Goal: Information Seeking & Learning: Learn about a topic

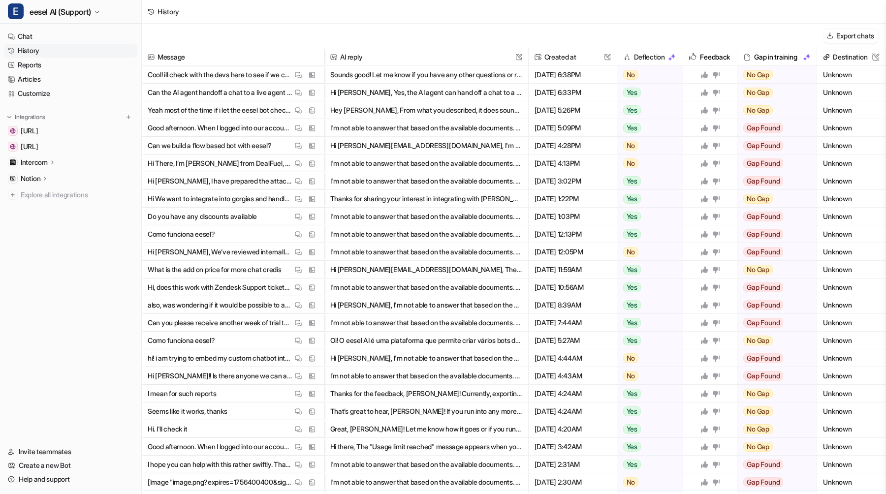
click at [288, 23] on div "History" at bounding box center [514, 12] width 745 height 24
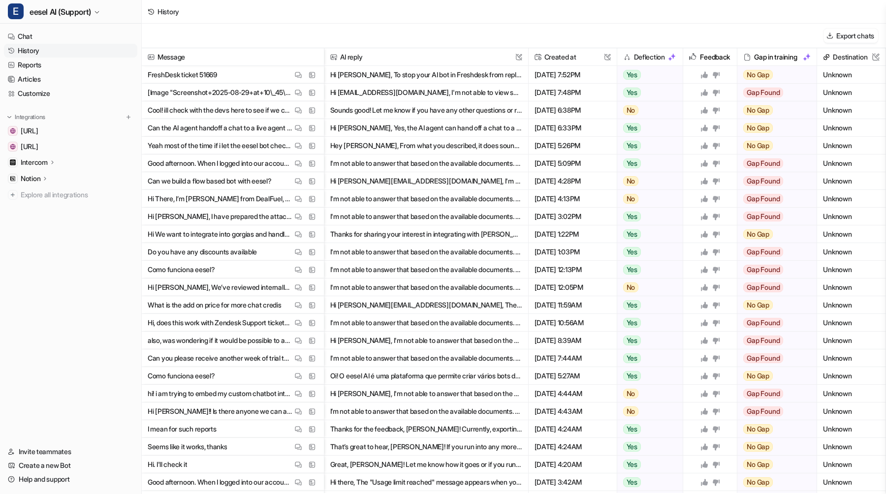
click at [309, 75] on img at bounding box center [312, 74] width 7 height 7
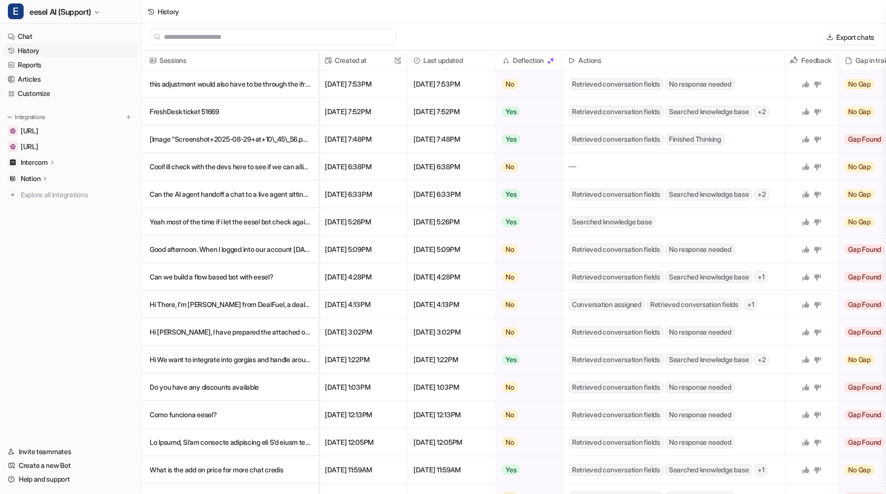
click at [293, 86] on p "this adjustment would also have to be through the iframe embed" at bounding box center [230, 84] width 161 height 28
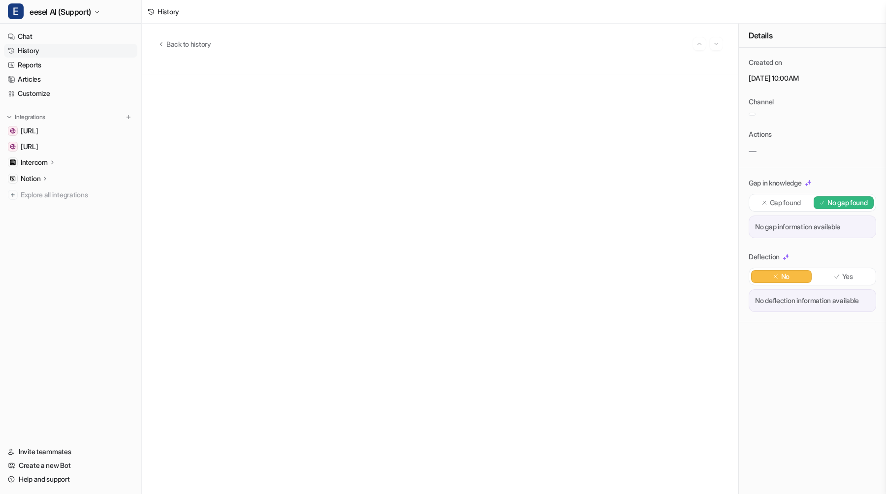
click at [187, 100] on div at bounding box center [440, 284] width 565 height 393
click at [200, 41] on span "Back to history" at bounding box center [188, 44] width 45 height 10
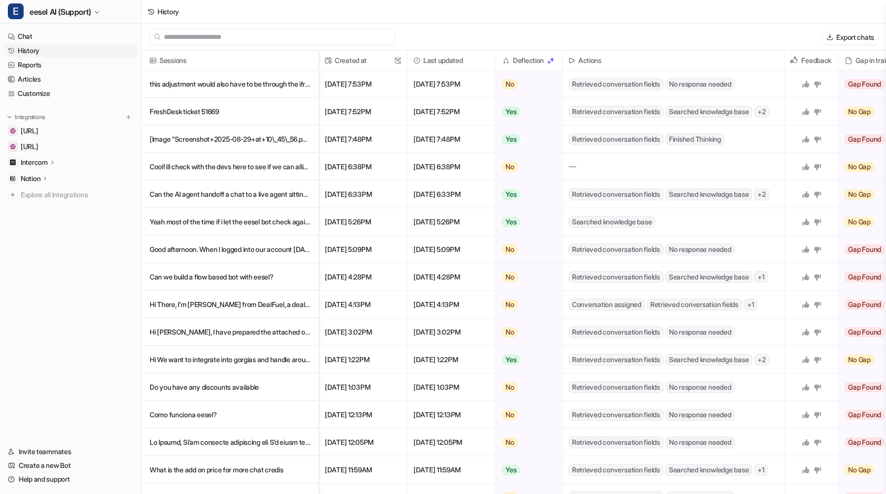
click at [206, 105] on p "FreshDesk ticket 51669" at bounding box center [230, 112] width 161 height 28
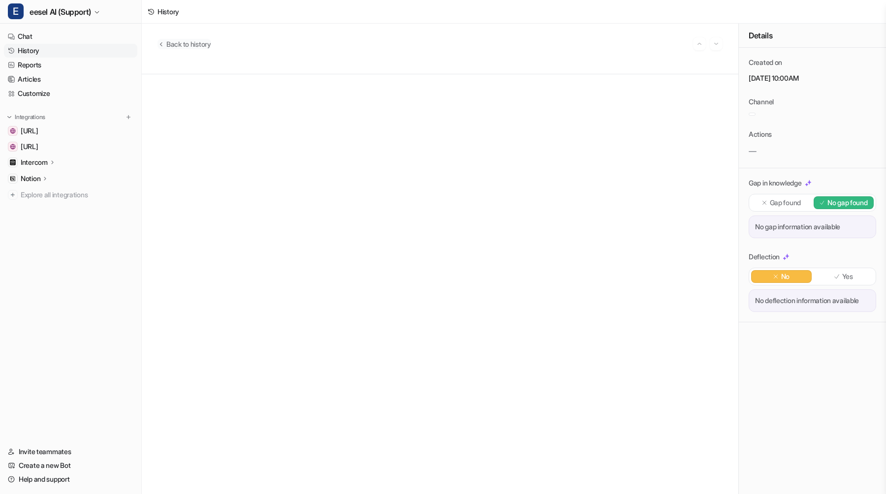
click at [195, 43] on span "Back to history" at bounding box center [188, 44] width 45 height 10
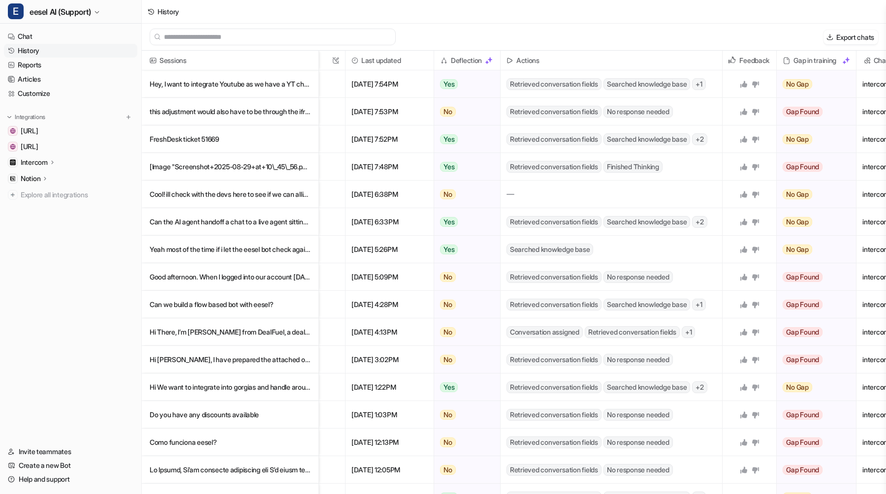
scroll to position [0, 81]
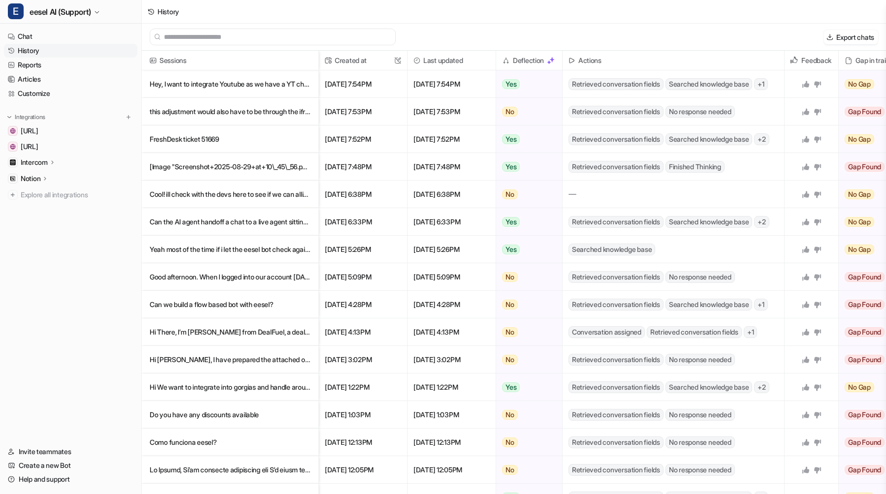
drag, startPoint x: 486, startPoint y: 235, endPoint x: 481, endPoint y: 267, distance: 32.8
click at [481, 267] on div "Sessions Created at This field cannot be modified Last updated Deflection Actio…" at bounding box center [514, 273] width 745 height 445
click at [481, 281] on span "[DATE] 5:09PM" at bounding box center [452, 277] width 80 height 28
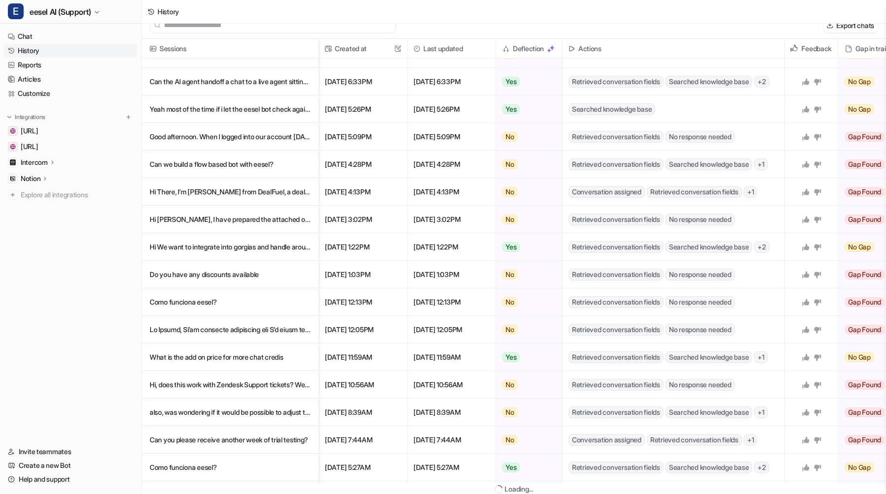
scroll to position [128, 0]
click at [274, 216] on p "Hi Silvia, I have prepared the attached overview, Just in case my last call wit…" at bounding box center [230, 220] width 161 height 28
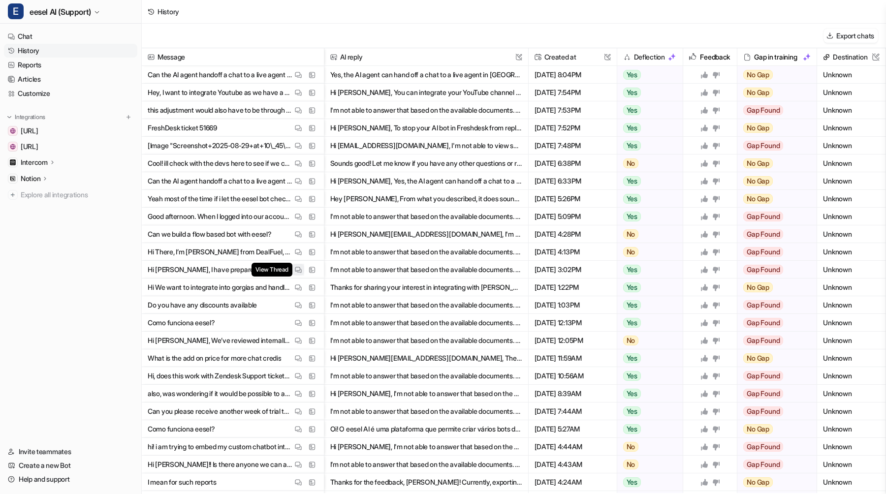
click at [299, 270] on img at bounding box center [298, 269] width 7 height 7
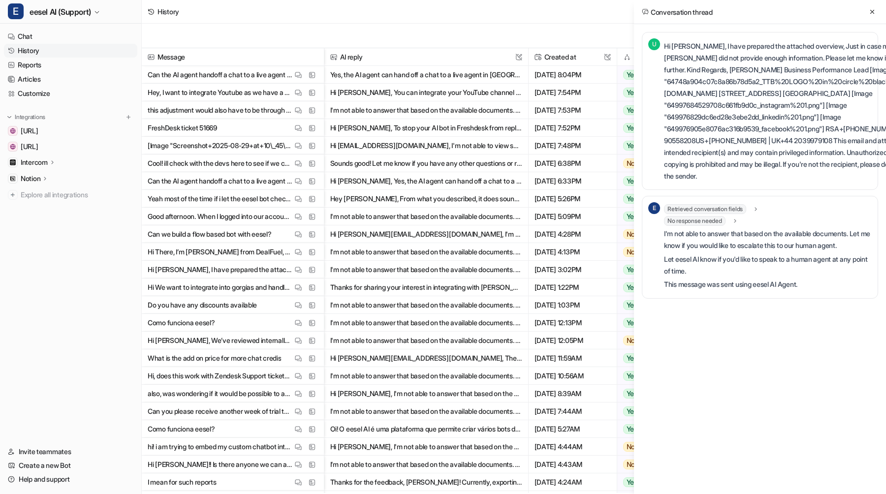
click at [709, 207] on span "Retrieved conversation fields" at bounding box center [705, 209] width 82 height 10
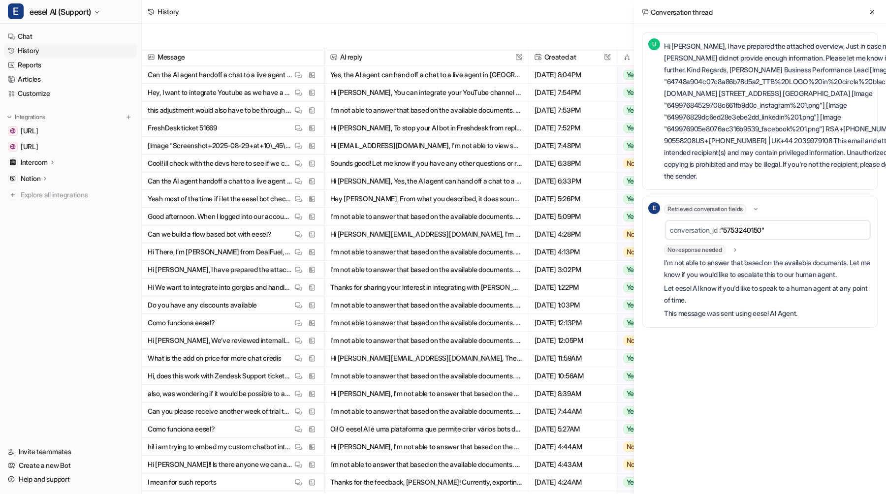
click at [709, 207] on span "Retrieved conversation fields" at bounding box center [705, 209] width 82 height 10
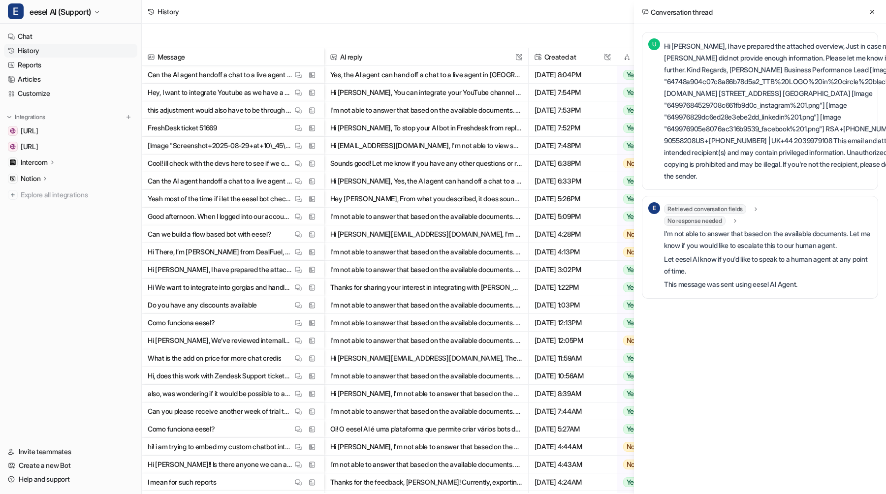
click at [702, 219] on span "No response needed" at bounding box center [695, 221] width 62 height 10
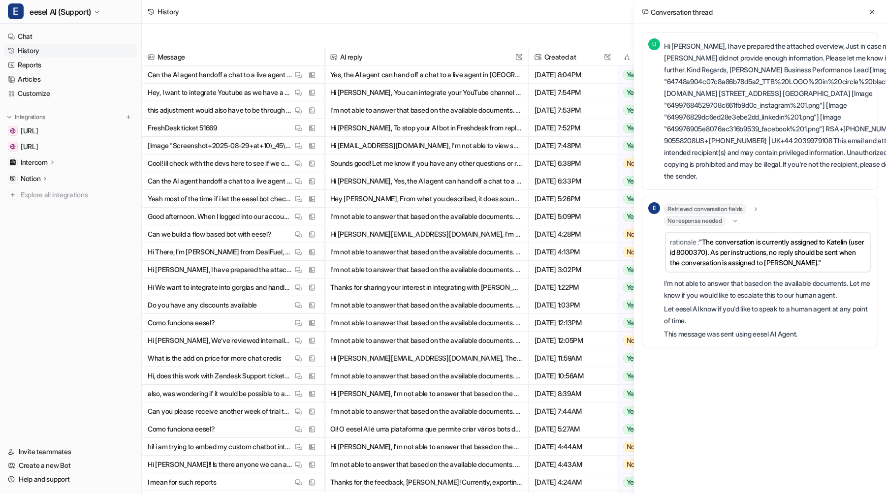
click at [702, 219] on span "No response needed" at bounding box center [695, 221] width 62 height 10
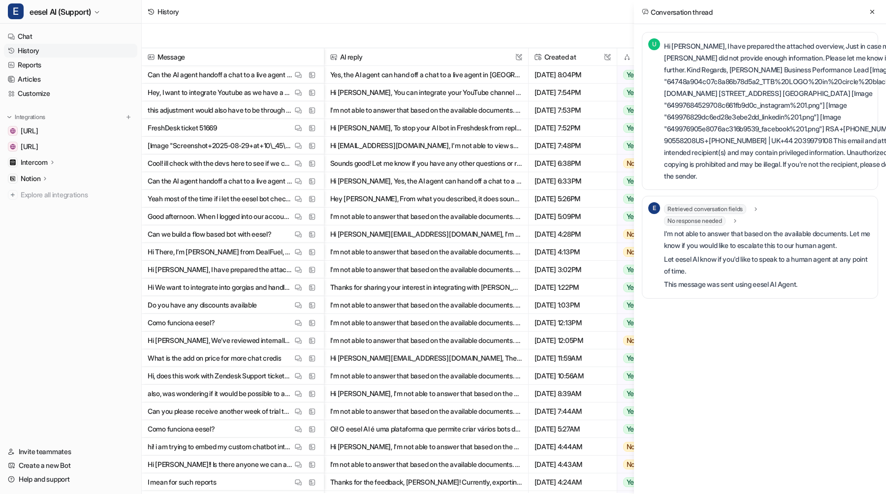
click at [720, 70] on p "Hi [PERSON_NAME], I have prepared the attached overview, Just in case my last c…" at bounding box center [808, 111] width 288 height 142
click at [295, 255] on img at bounding box center [298, 252] width 7 height 7
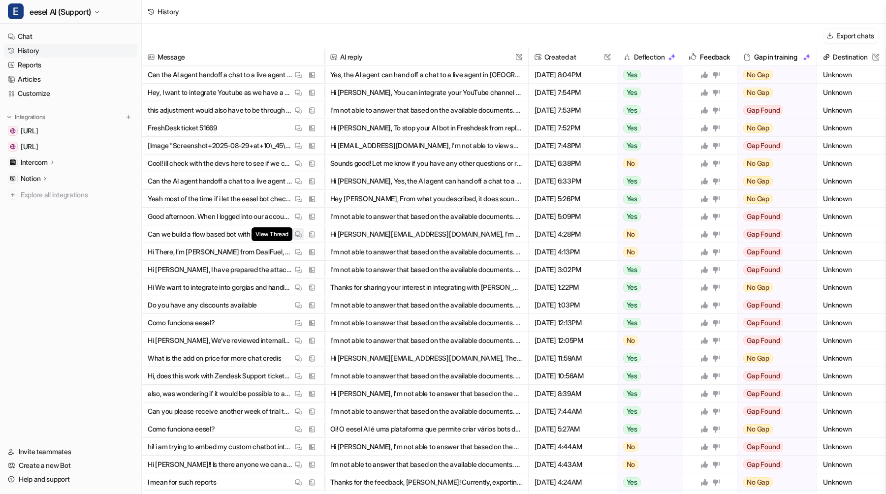
click at [296, 235] on img at bounding box center [298, 234] width 7 height 7
click at [296, 216] on img at bounding box center [298, 216] width 7 height 7
click at [34, 95] on link "Customize" at bounding box center [70, 94] width 133 height 14
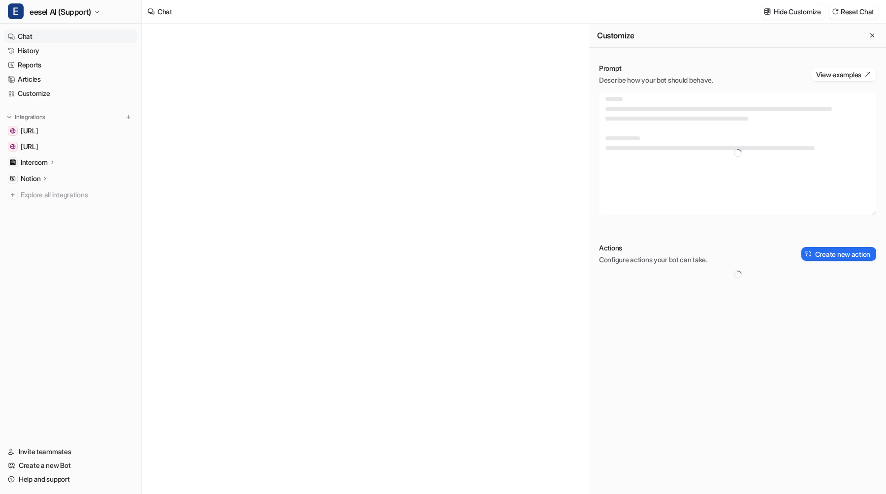
type textarea "**********"
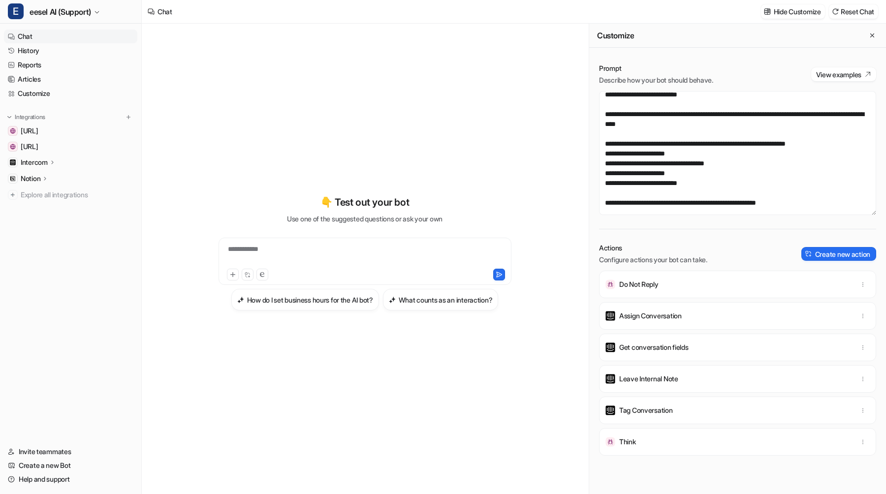
scroll to position [1519, 0]
